Goal: Download file/media

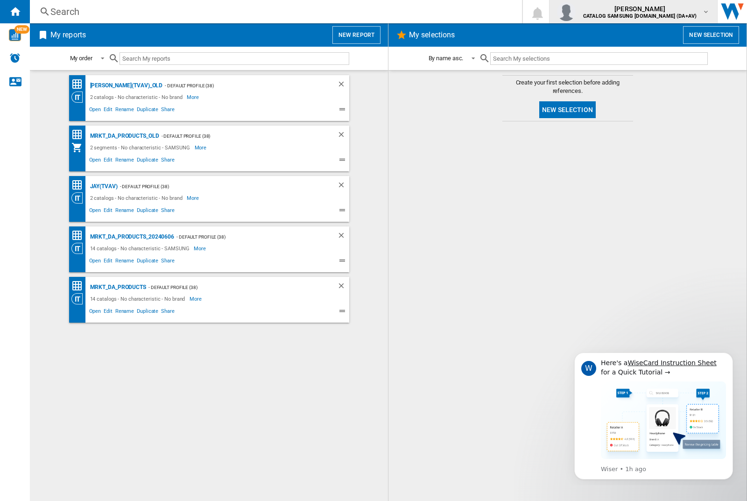
click at [575, 12] on img "button" at bounding box center [566, 11] width 19 height 19
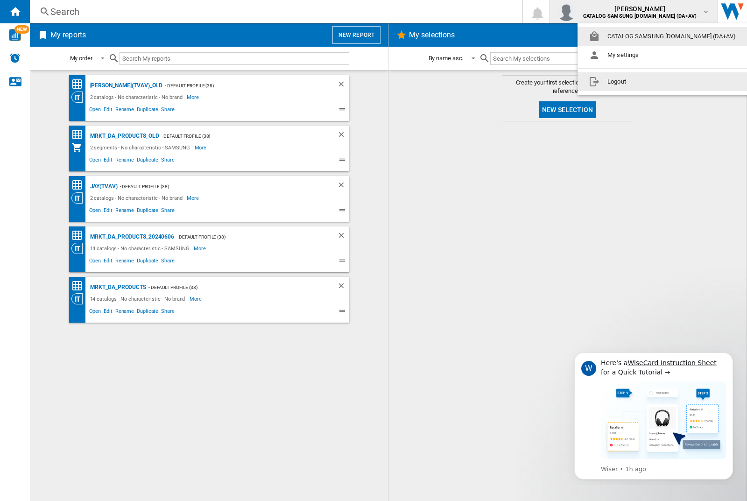
click at [649, 82] on button "Logout" at bounding box center [663, 81] width 173 height 19
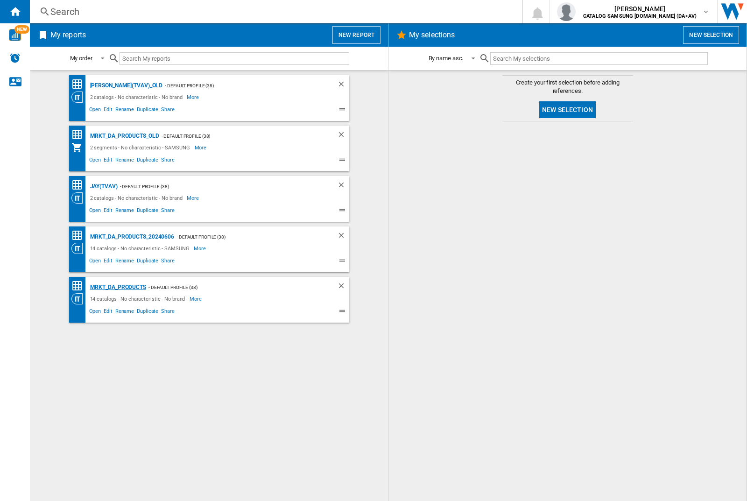
click at [118, 287] on div "MRKT_DA_PRODUCTS" at bounding box center [117, 287] width 58 height 12
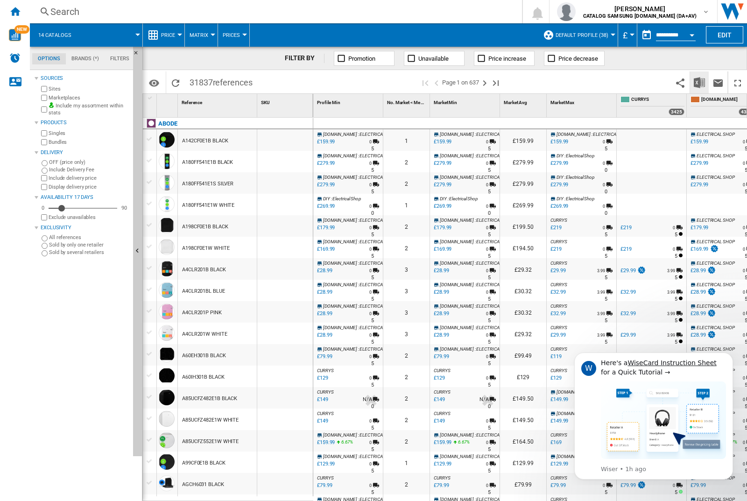
click at [698, 82] on img "Download in Excel" at bounding box center [698, 82] width 11 height 11
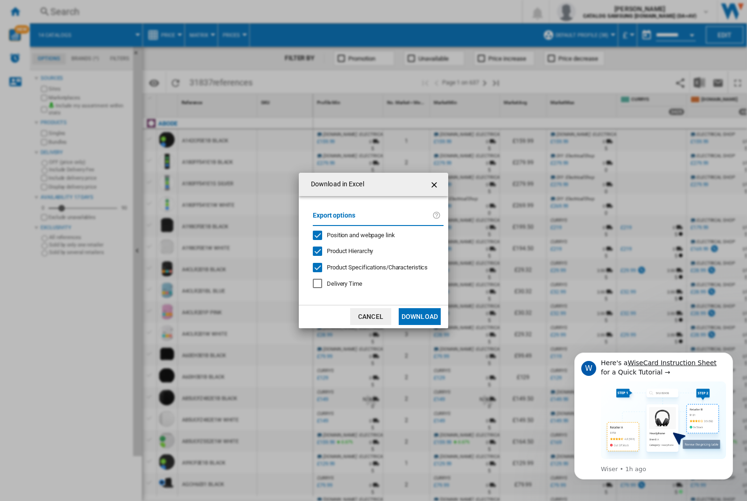
click at [354, 234] on span "Position and webpage link" at bounding box center [361, 234] width 68 height 7
click at [419, 316] on button "Download" at bounding box center [419, 316] width 42 height 17
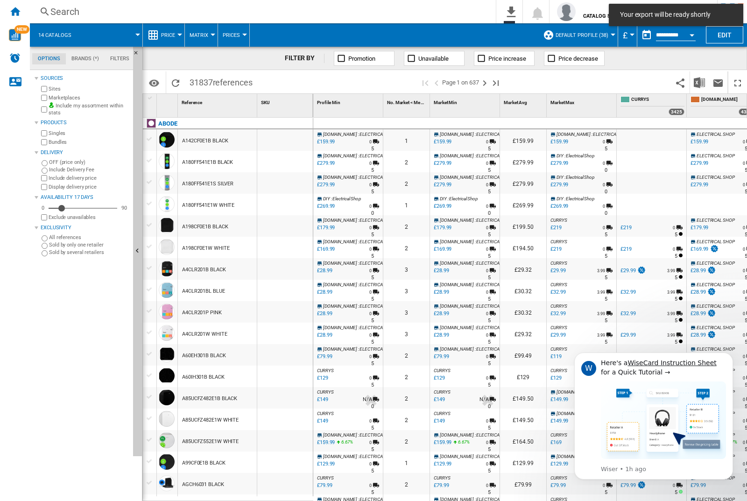
click at [288, 138] on div at bounding box center [285, 139] width 56 height 21
